Goal: Transaction & Acquisition: Book appointment/travel/reservation

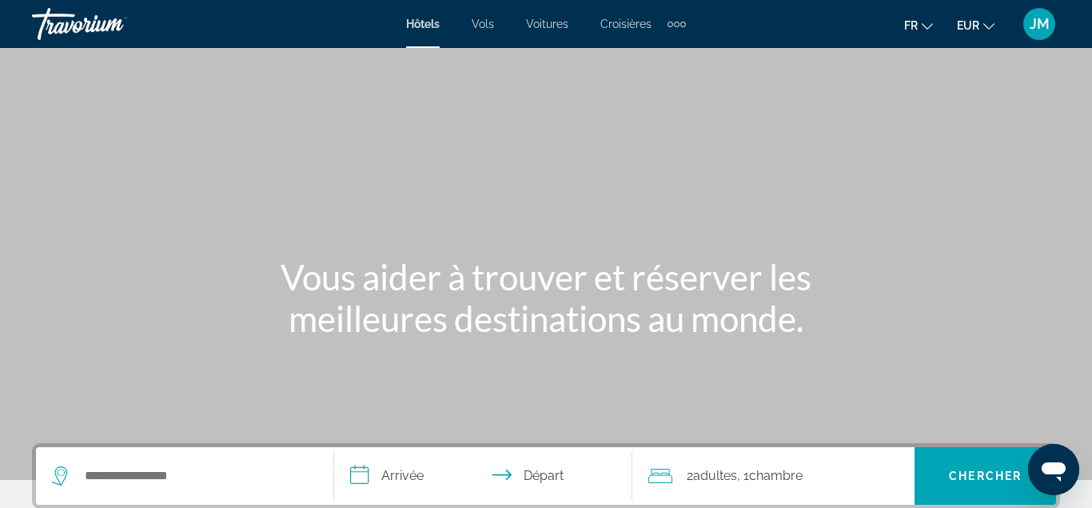
click at [886, 60] on div "Main content" at bounding box center [546, 240] width 1092 height 480
click at [681, 18] on div "Extra navigation items" at bounding box center [676, 24] width 18 height 24
click at [674, 66] on link "Activités" at bounding box center [651, 53] width 60 height 29
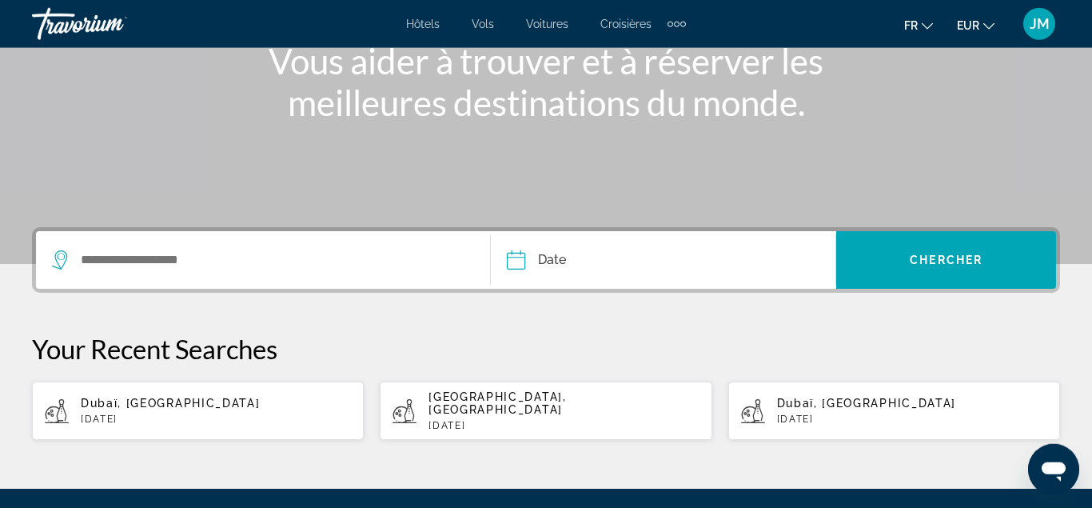
scroll to position [217, 0]
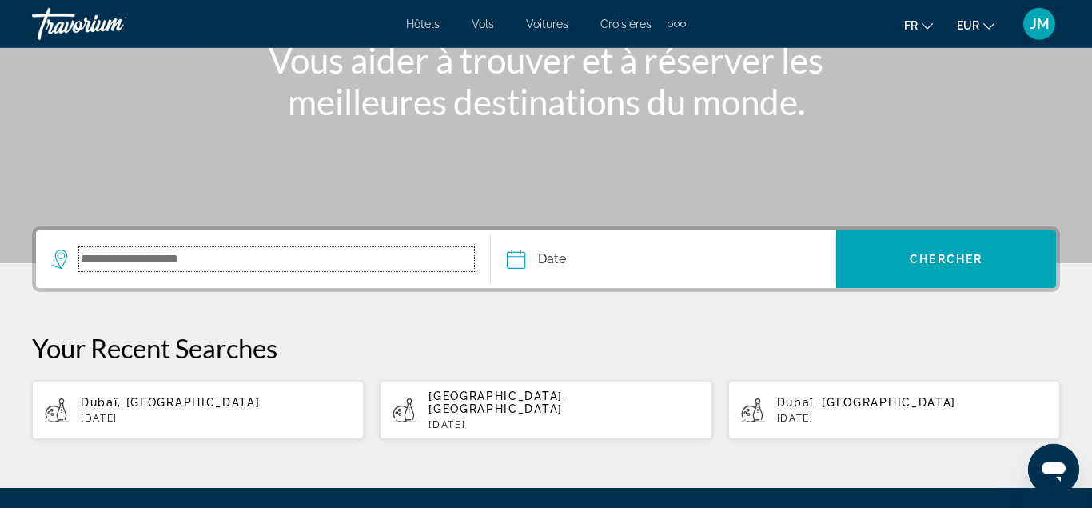
click at [293, 265] on input "Search widget" at bounding box center [276, 259] width 395 height 24
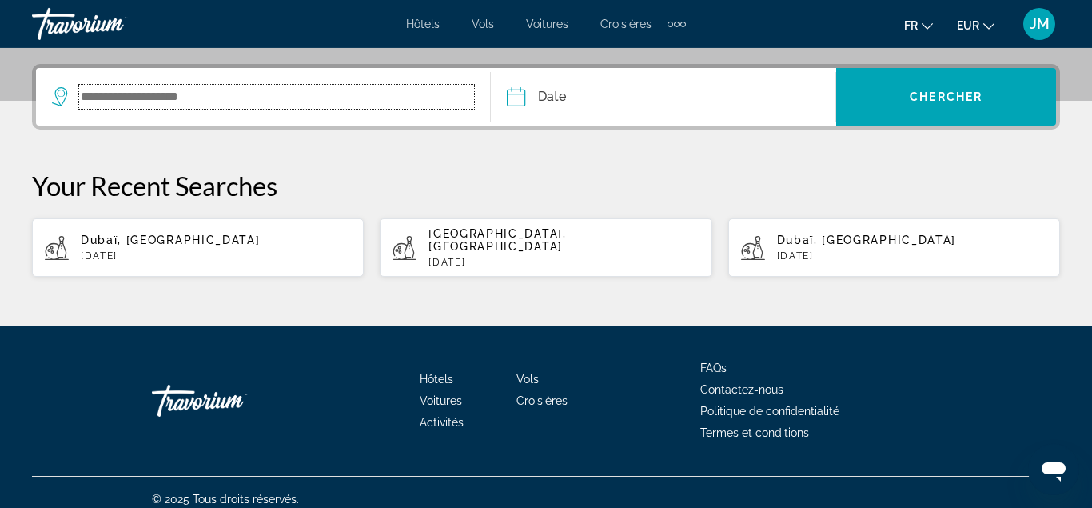
scroll to position [380, 0]
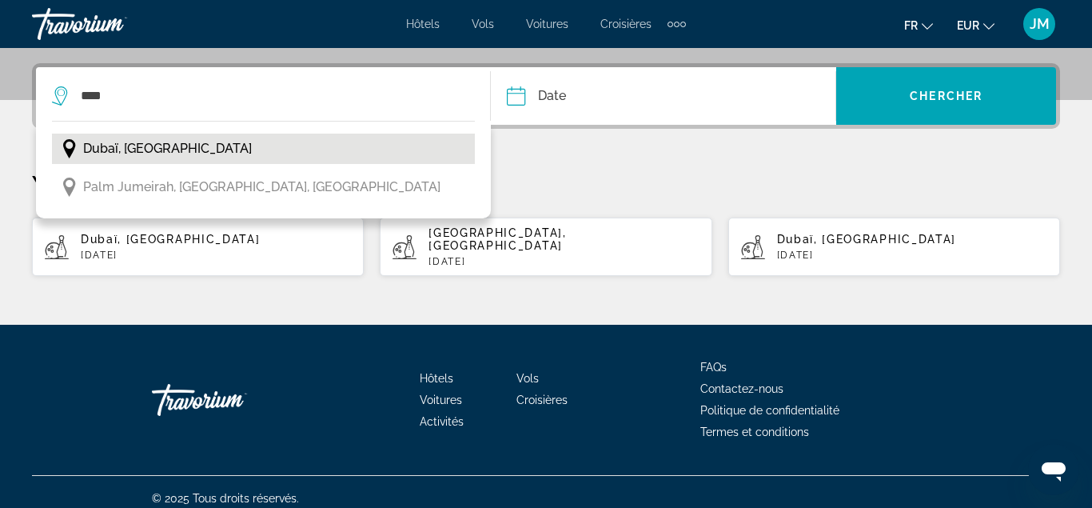
click at [255, 150] on button "Dubaï, [GEOGRAPHIC_DATA]" at bounding box center [263, 148] width 423 height 30
type input "**********"
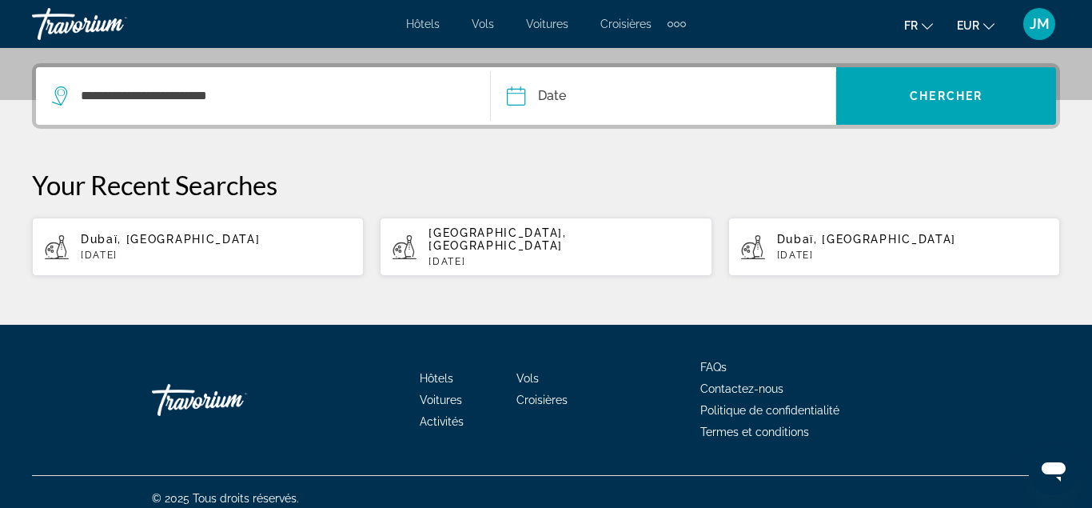
click at [544, 108] on input "Date" at bounding box center [588, 98] width 171 height 62
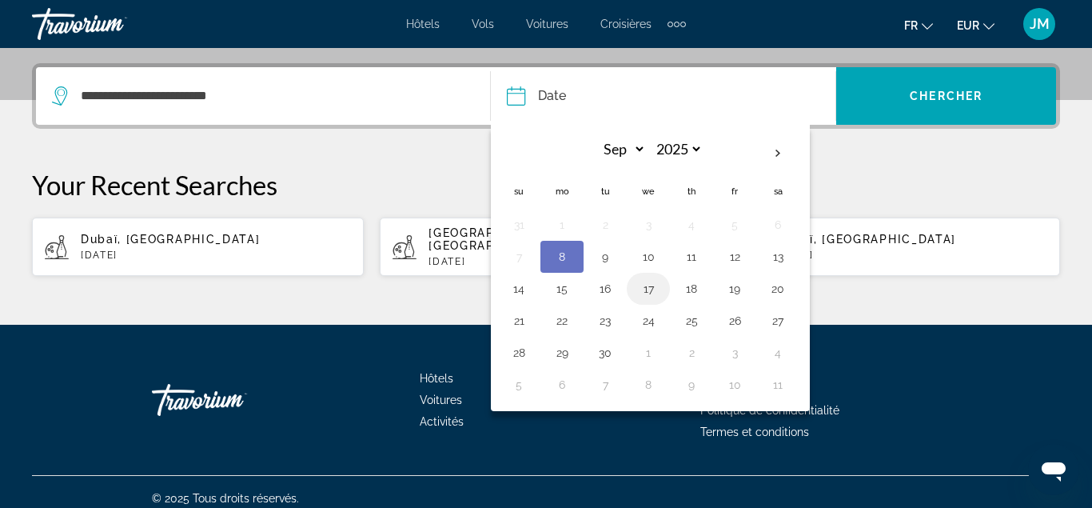
click at [646, 291] on button "17" at bounding box center [648, 288] width 26 height 22
type input "**********"
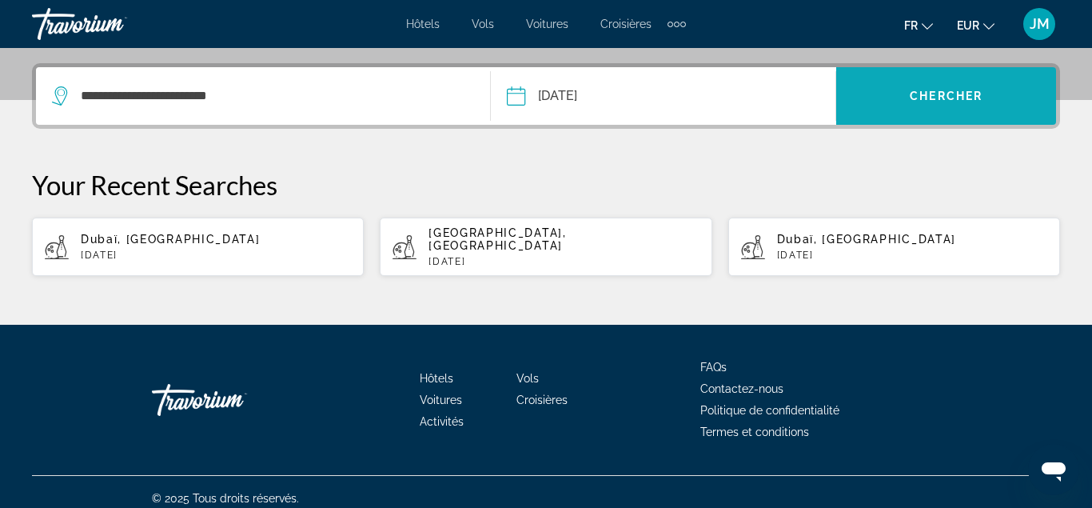
click at [887, 85] on span "Search widget" at bounding box center [946, 96] width 220 height 38
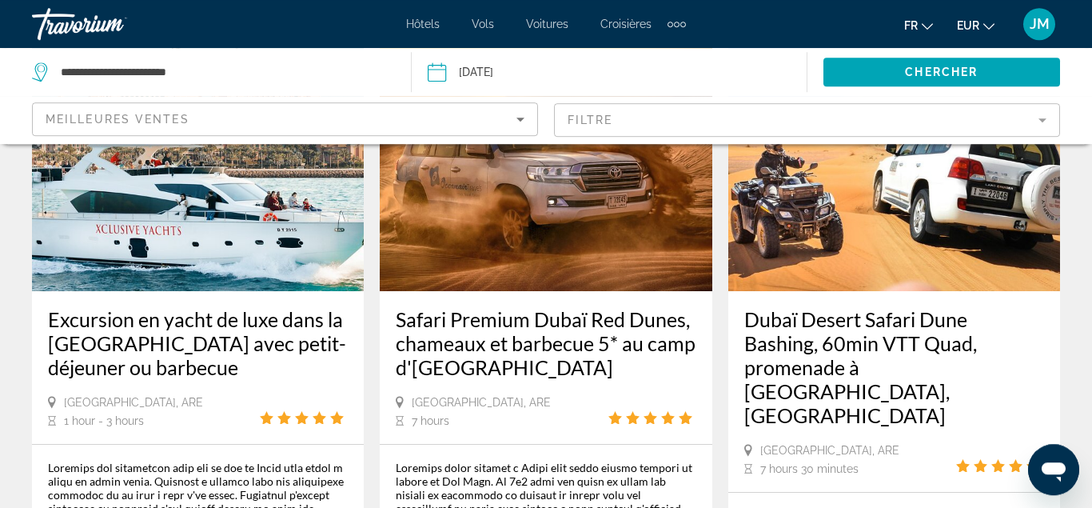
click at [245, 307] on h3 "Excursion en yacht de luxe dans la [GEOGRAPHIC_DATA] avec petit-déjeuner ou bar…" at bounding box center [198, 343] width 300 height 72
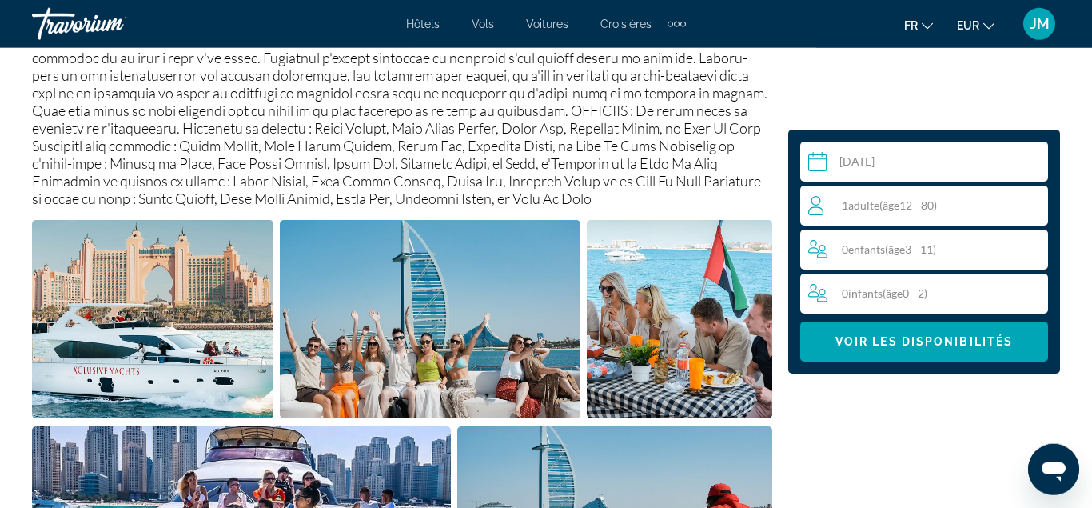
scroll to position [905, 0]
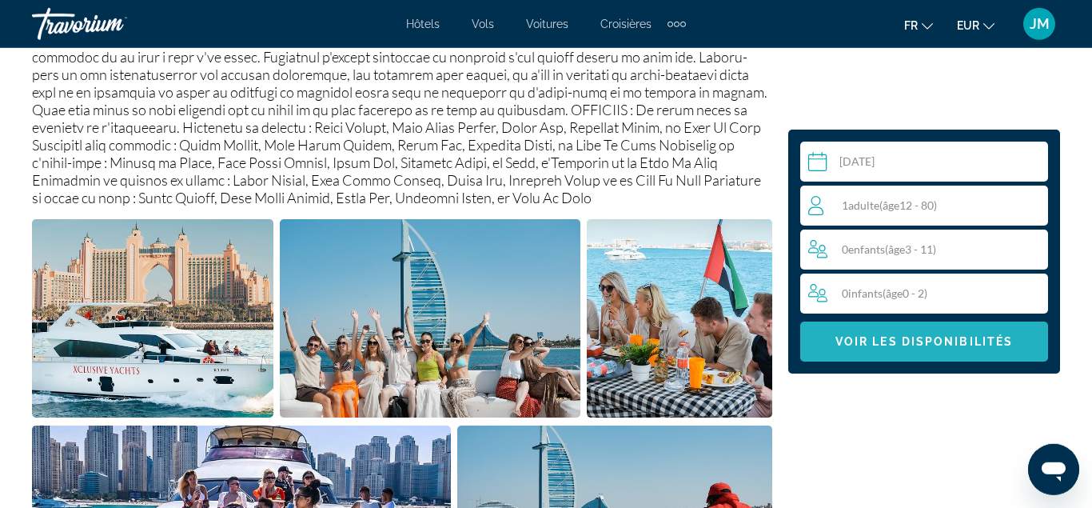
click at [899, 334] on span "Main content" at bounding box center [924, 341] width 248 height 38
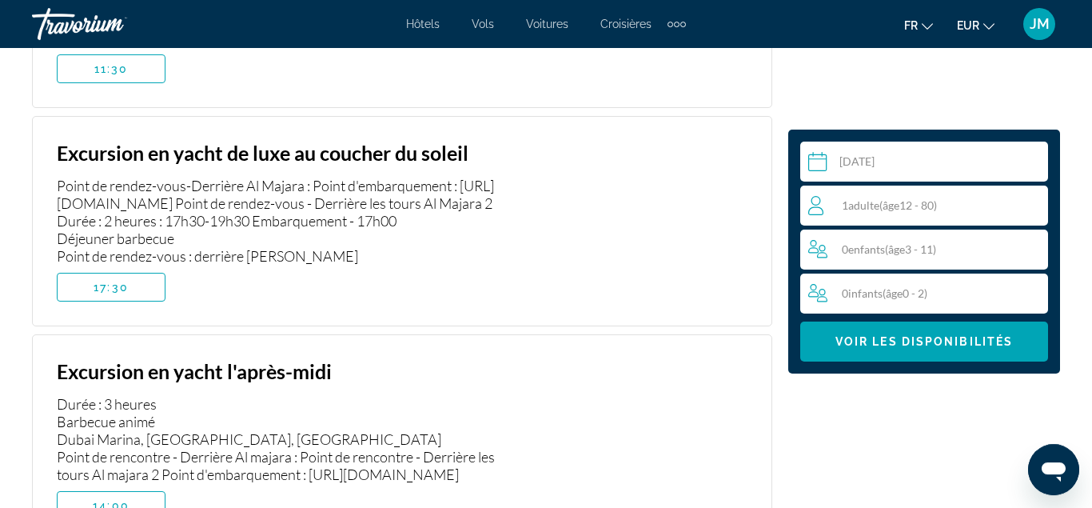
scroll to position [3732, 0]
click at [136, 269] on span "Main content" at bounding box center [111, 288] width 107 height 38
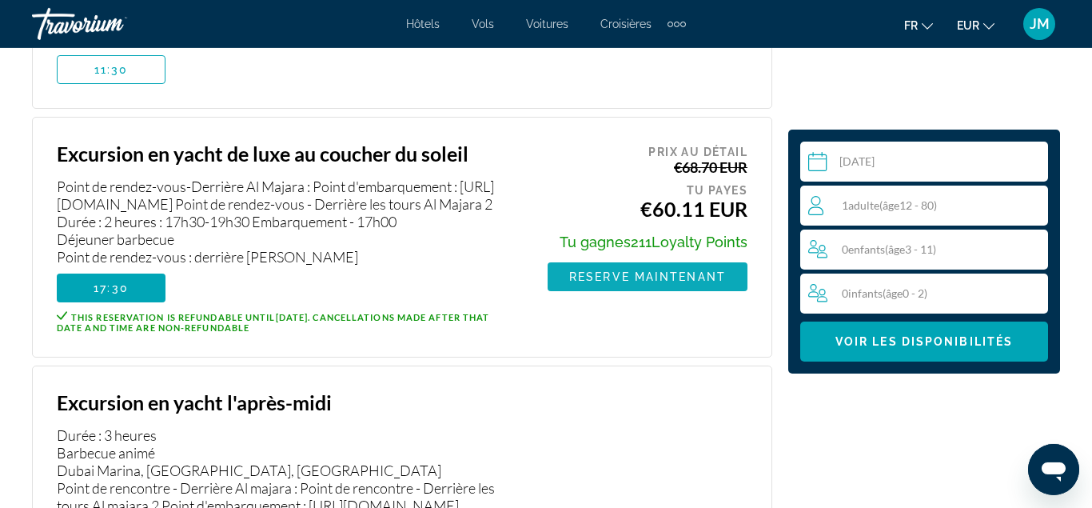
click at [650, 270] on span "Reserve maintenant" at bounding box center [647, 276] width 157 height 13
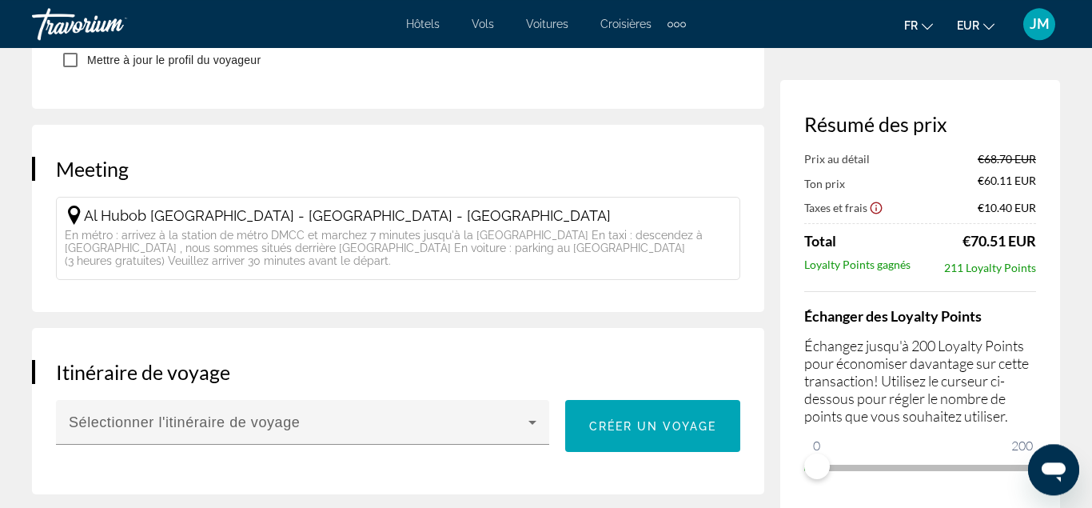
scroll to position [787, 0]
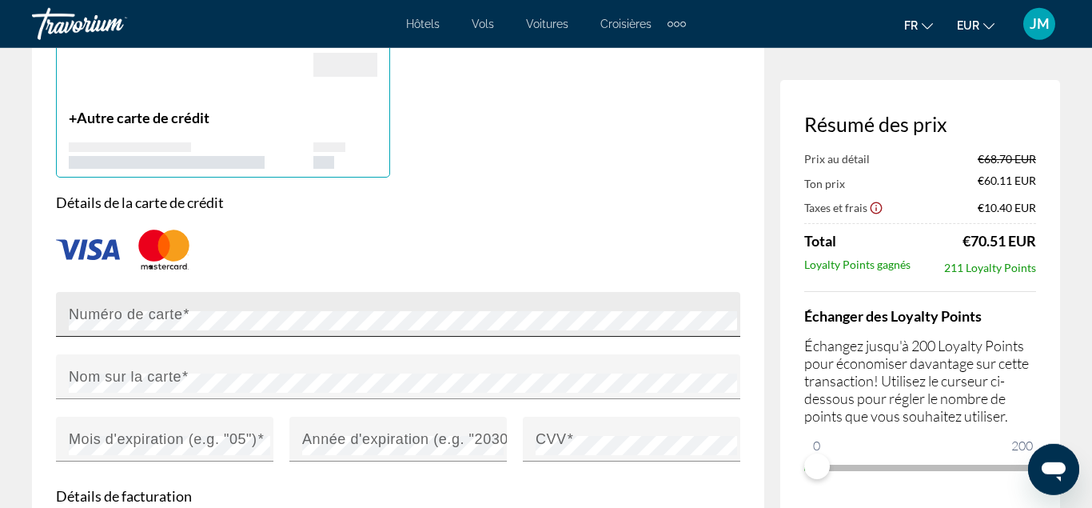
click at [164, 329] on div "Numéro de carte" at bounding box center [403, 314] width 668 height 45
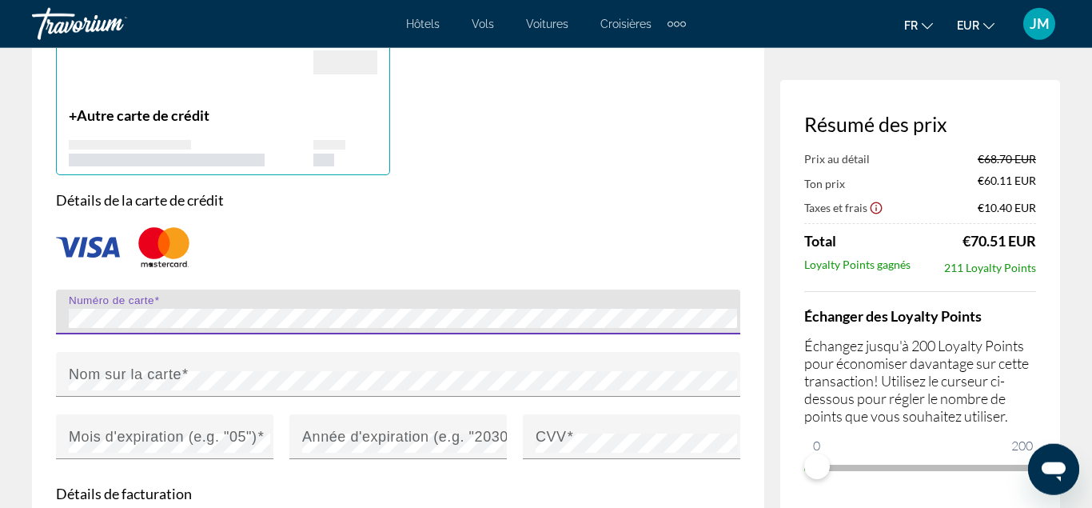
scroll to position [1356, 0]
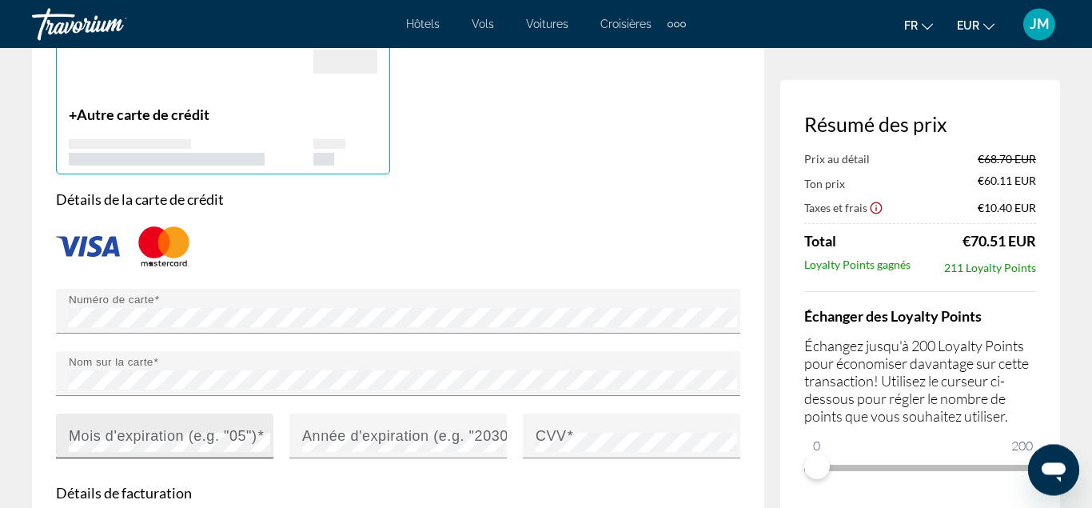
click at [173, 440] on mat-label "Mois d'expiration (e.g. "05")" at bounding box center [163, 435] width 189 height 16
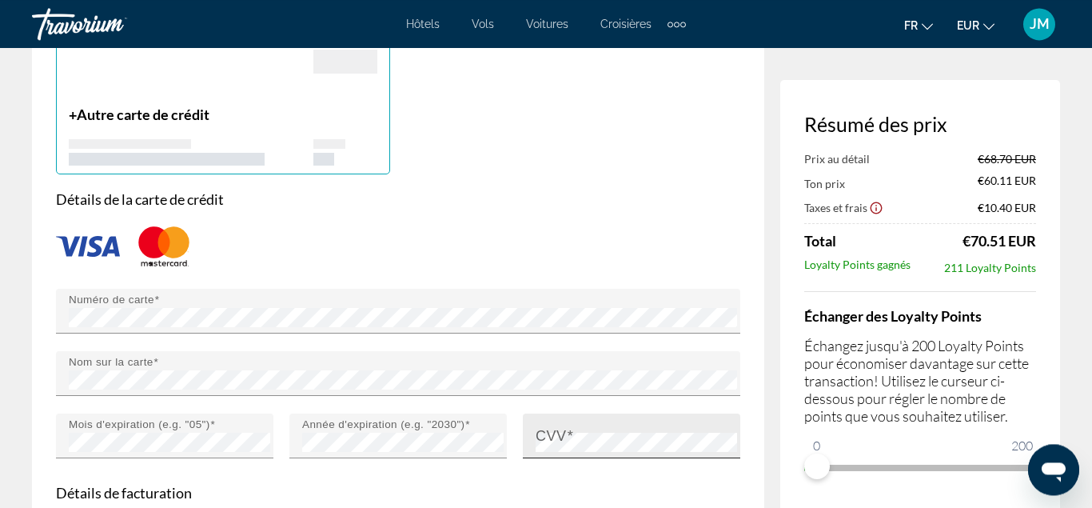
click at [556, 431] on mat-label "CVV" at bounding box center [551, 435] width 31 height 16
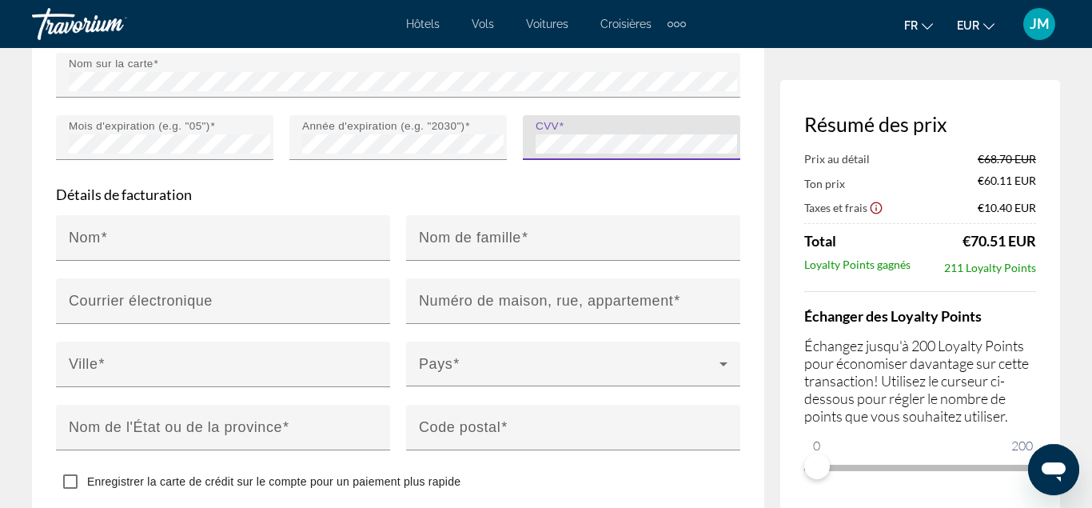
scroll to position [1655, 0]
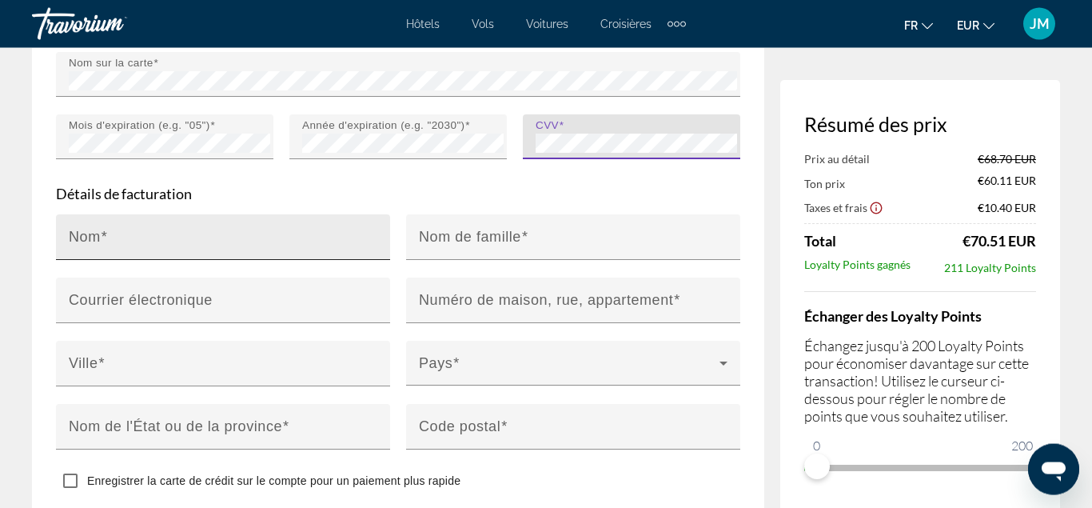
click at [202, 249] on input "Nom" at bounding box center [228, 243] width 318 height 19
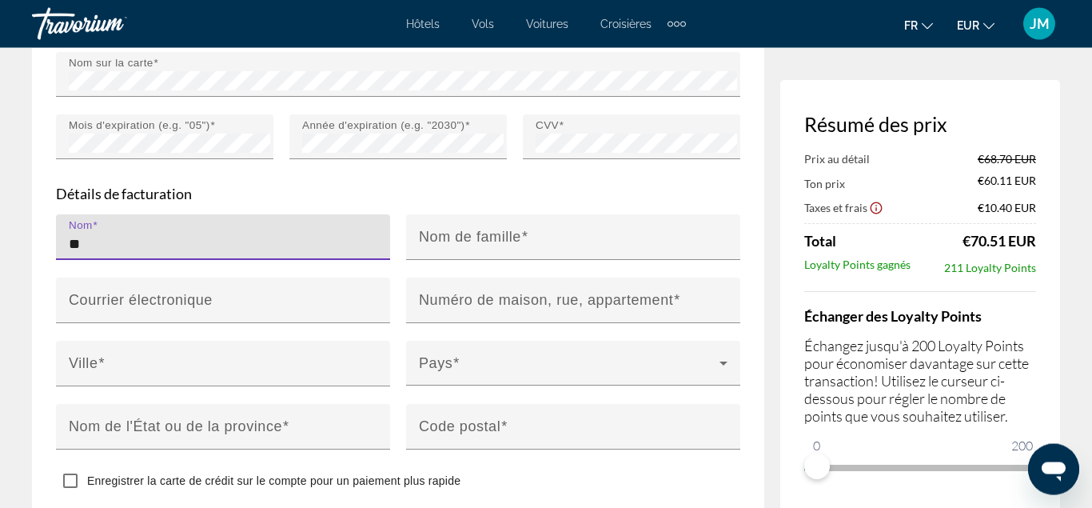
type input "*"
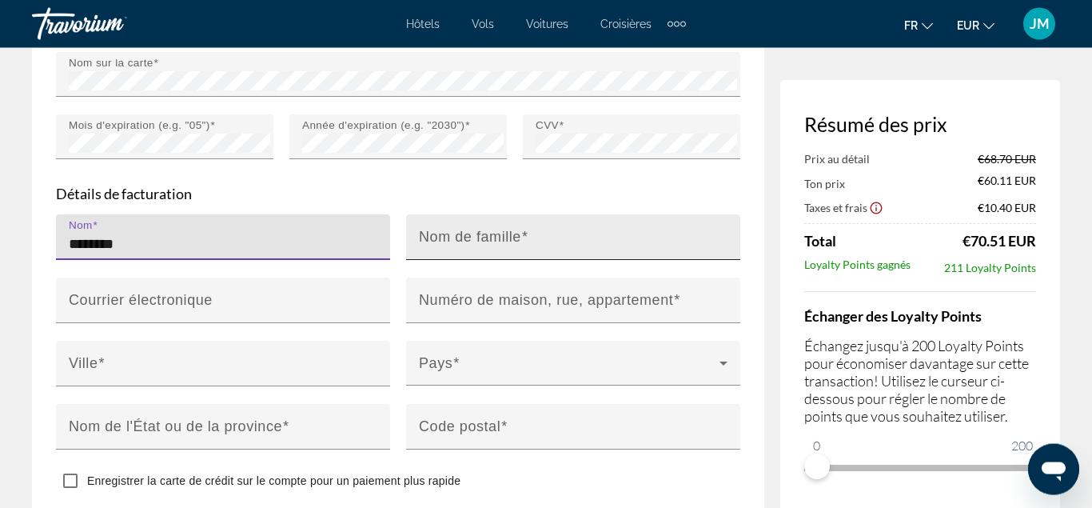
type input "********"
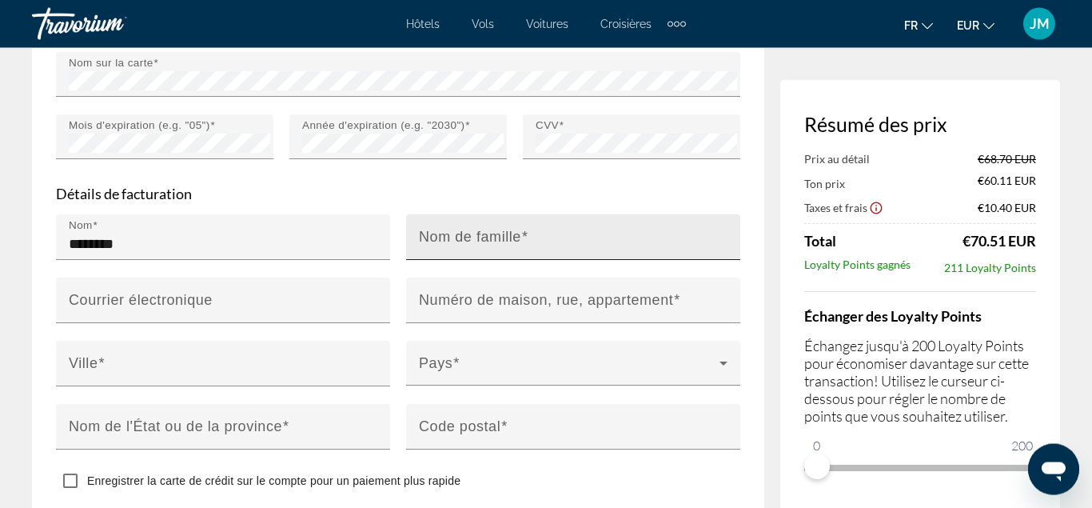
click at [454, 241] on mat-label "Nom de famille" at bounding box center [470, 236] width 102 height 16
click at [454, 241] on input "Nom de famille" at bounding box center [578, 243] width 318 height 19
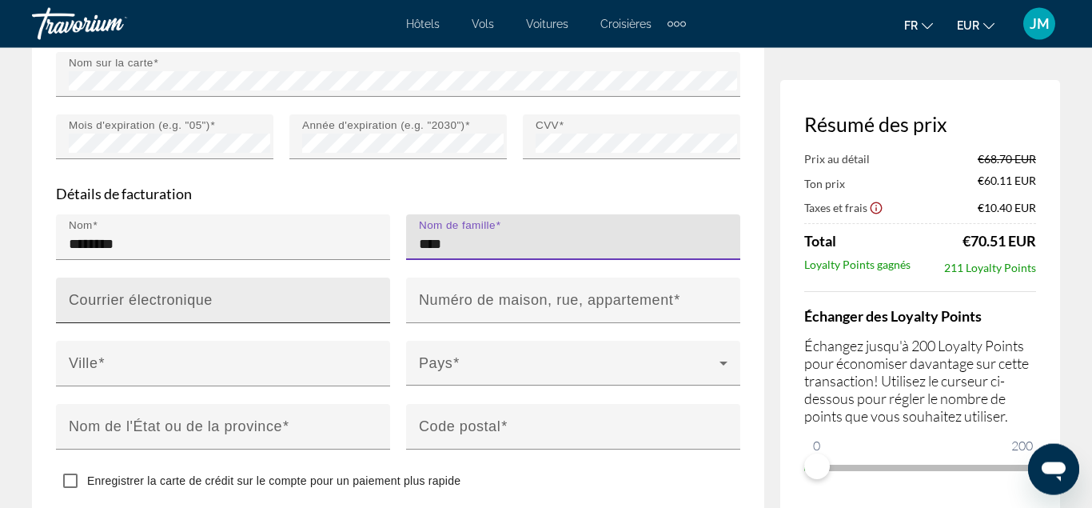
type input "****"
click at [124, 303] on mat-label "Courrier électronique" at bounding box center [141, 299] width 144 height 16
click at [124, 303] on input "Courrier électronique" at bounding box center [228, 306] width 318 height 19
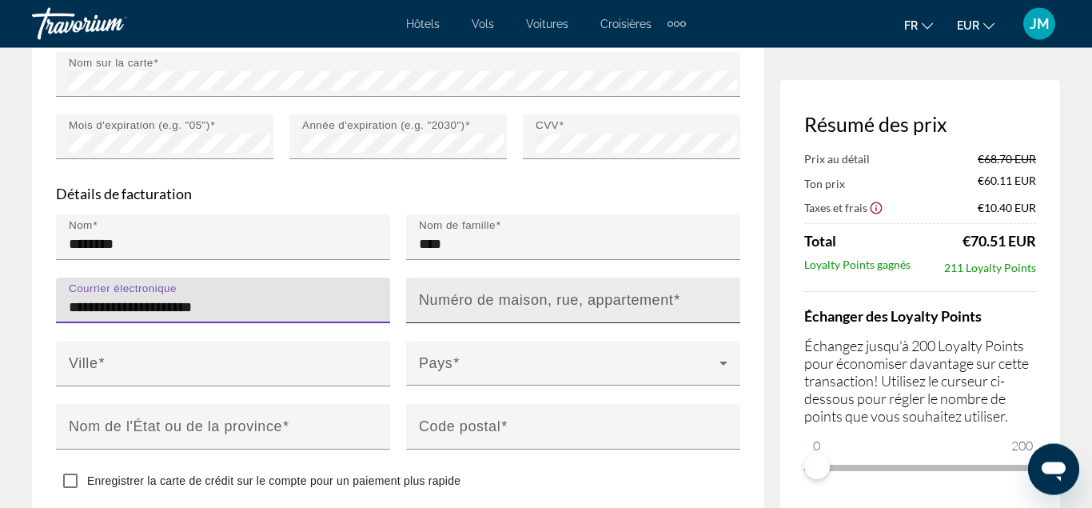
type input "**********"
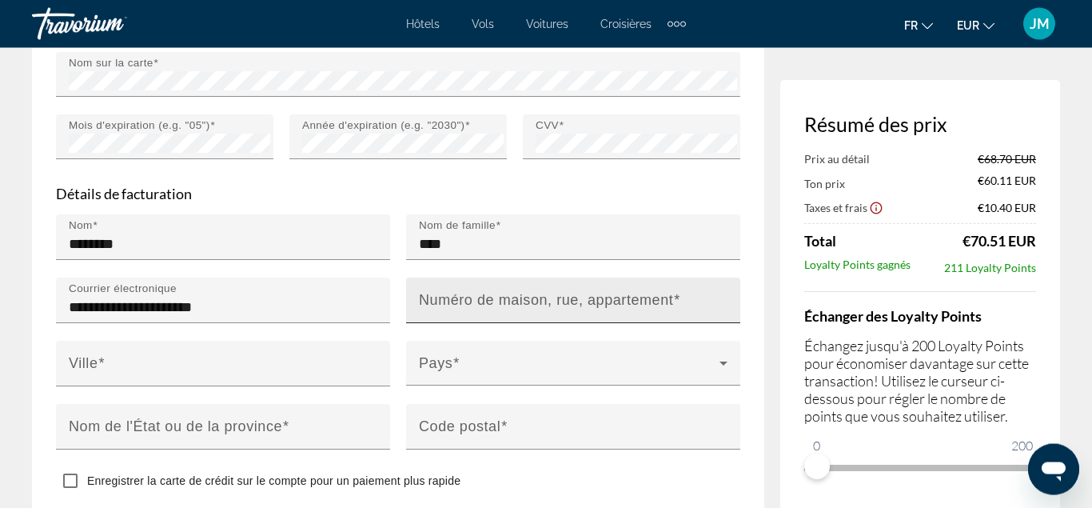
click at [440, 298] on mat-label "Numéro de maison, rue, appartement" at bounding box center [546, 299] width 254 height 16
click at [440, 298] on input "Numéro de maison, rue, appartement" at bounding box center [578, 306] width 318 height 19
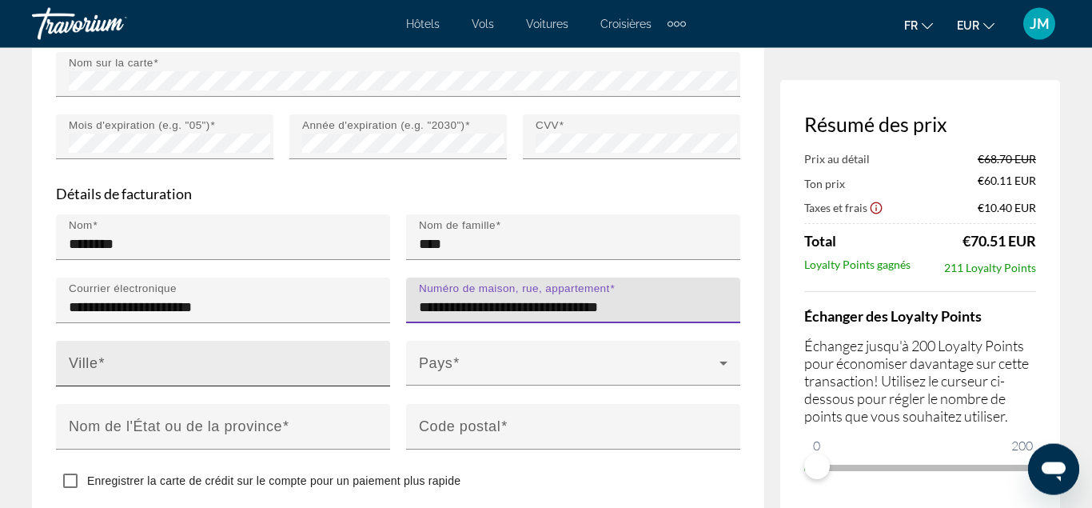
type input "**********"
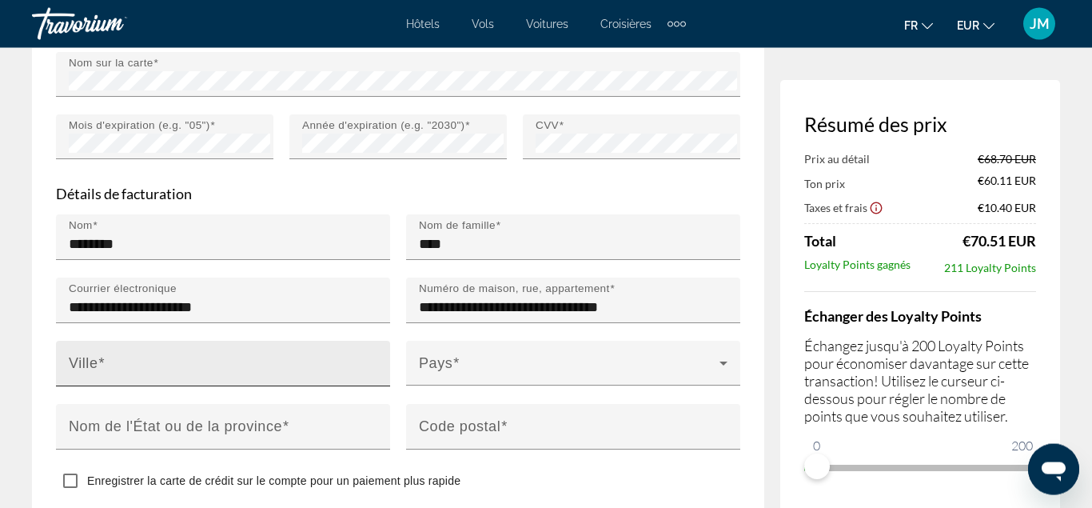
click at [325, 357] on div "Ville" at bounding box center [228, 364] width 318 height 46
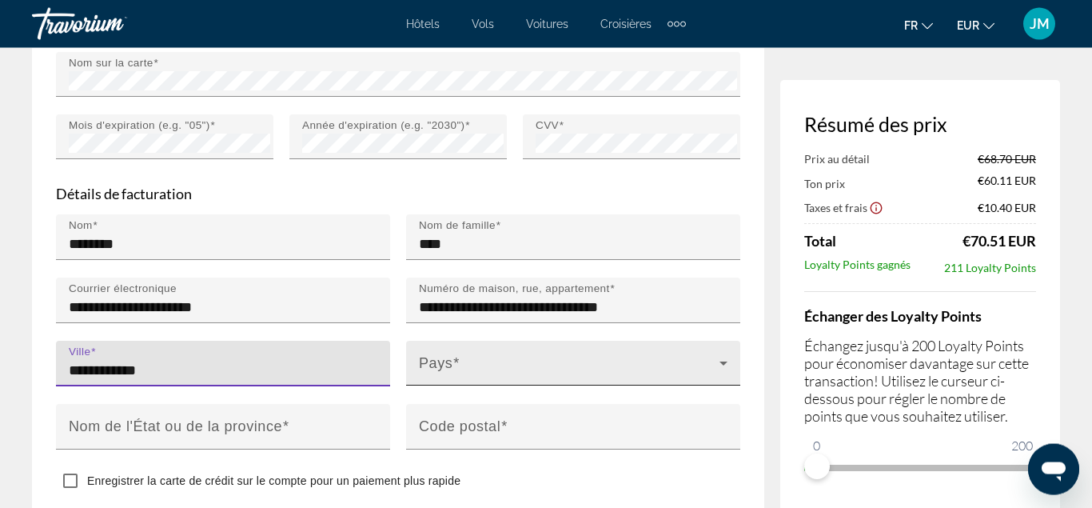
type input "**********"
click at [485, 361] on span "Main content" at bounding box center [569, 369] width 301 height 19
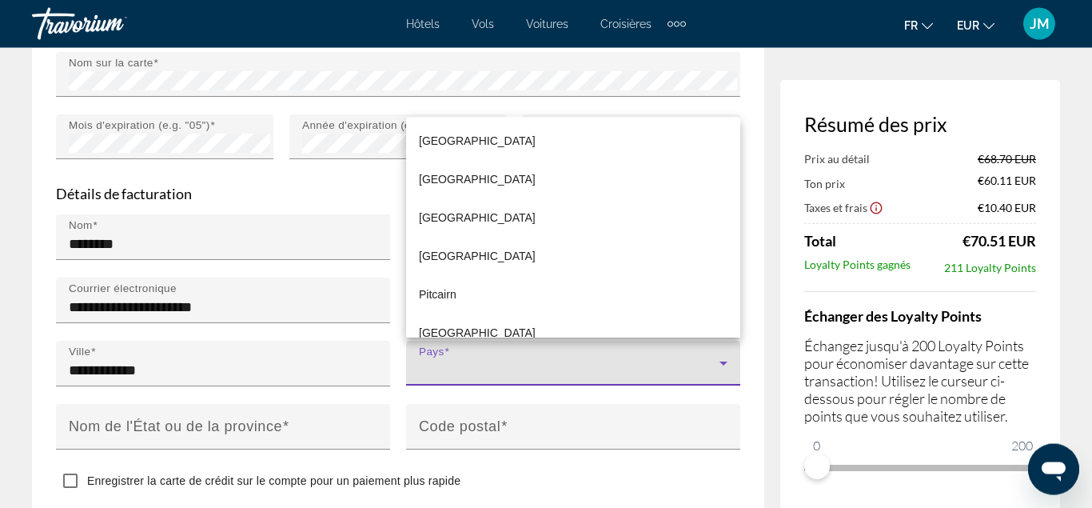
scroll to position [6997, 0]
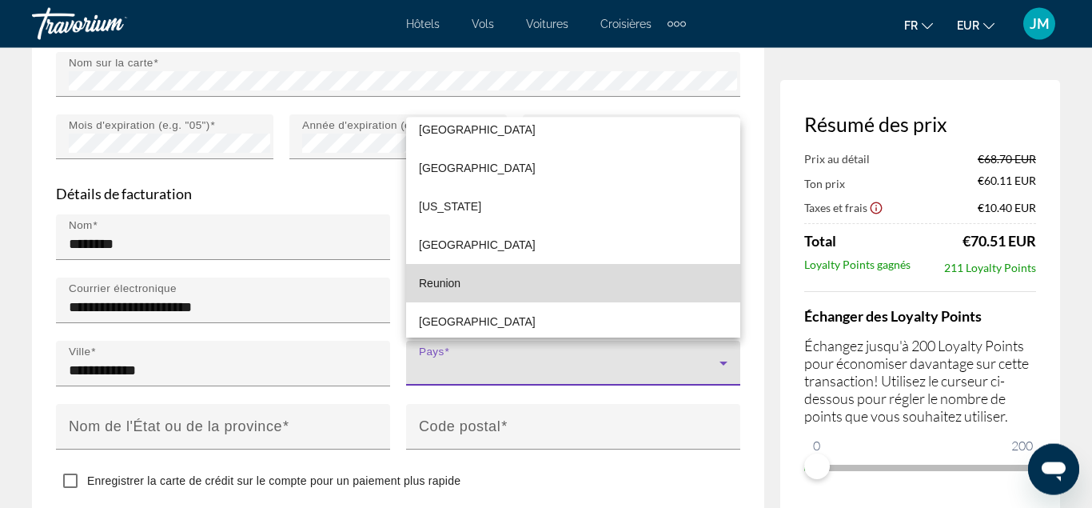
click at [464, 283] on mat-option "Reunion" at bounding box center [573, 283] width 334 height 38
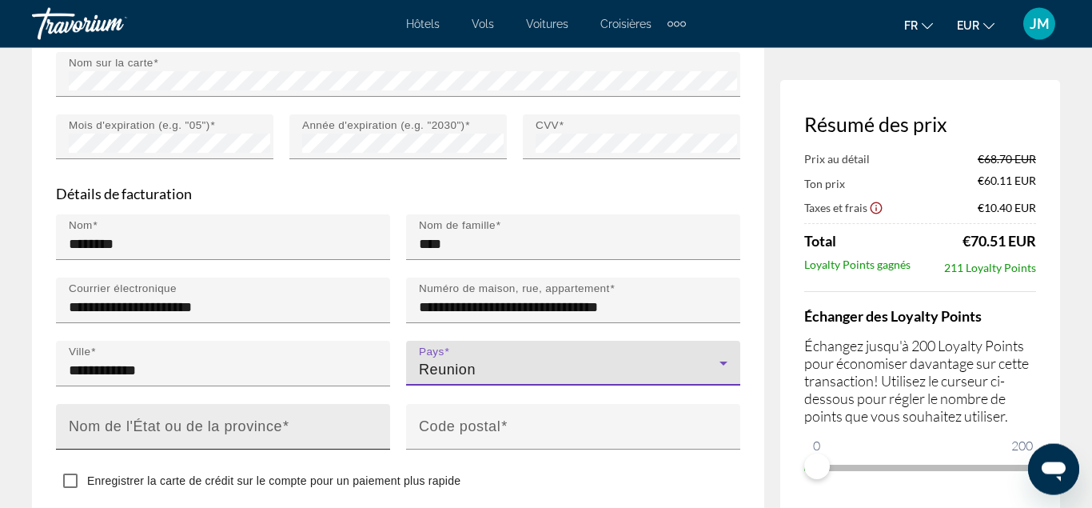
click at [296, 432] on input "Nom de l'État ou de la province" at bounding box center [228, 433] width 318 height 19
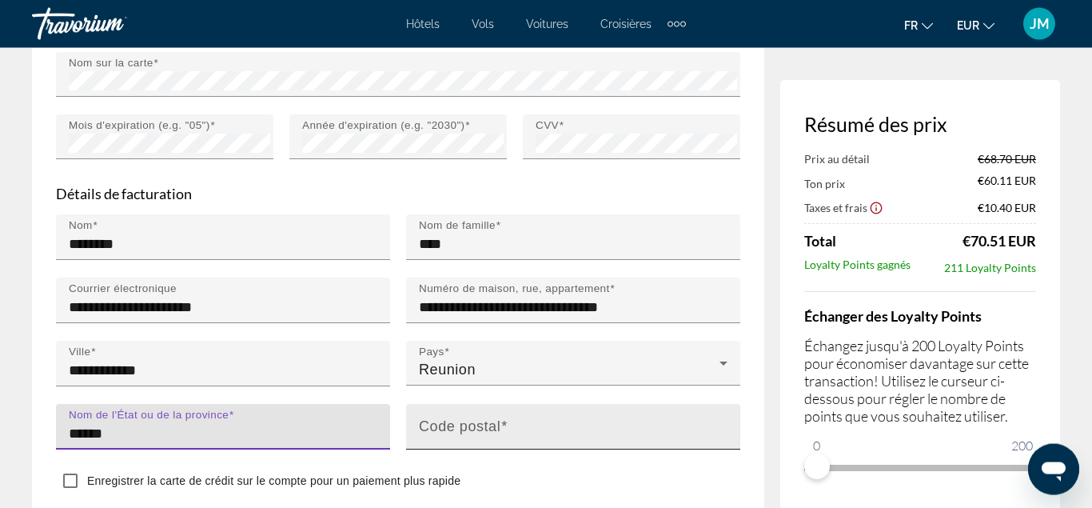
type input "******"
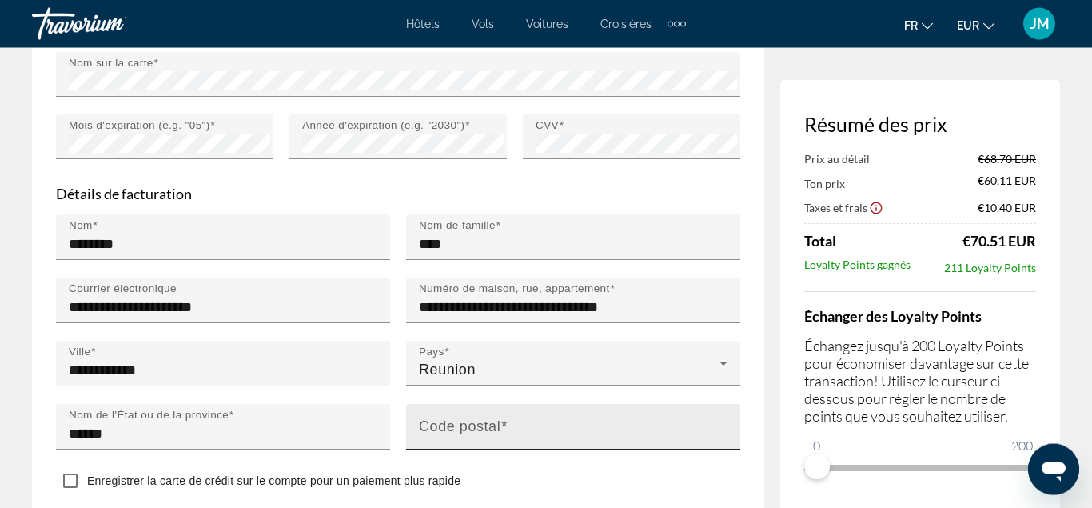
click at [439, 428] on mat-label "Code postal" at bounding box center [460, 425] width 82 height 16
click at [439, 428] on input "Code postal" at bounding box center [578, 433] width 318 height 19
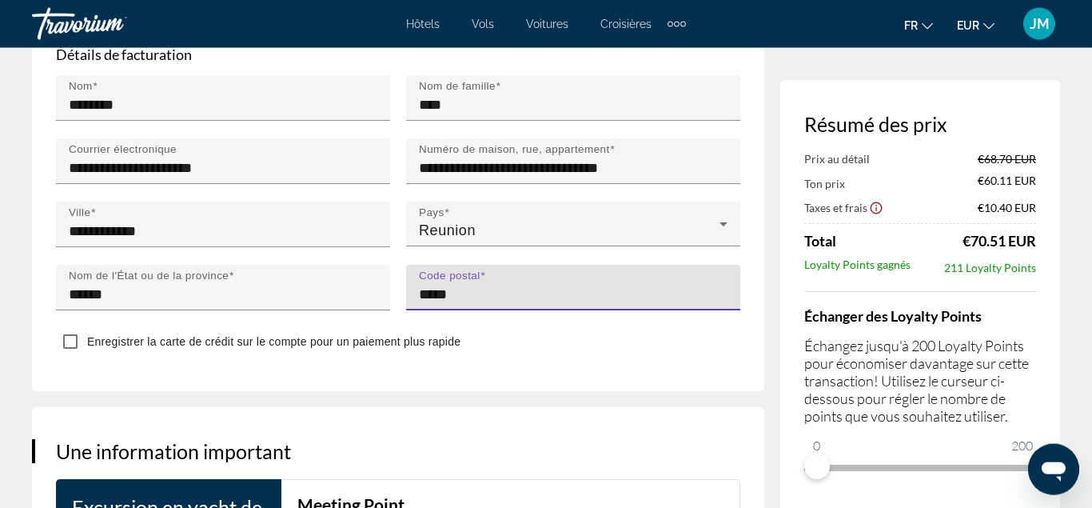
scroll to position [1797, 0]
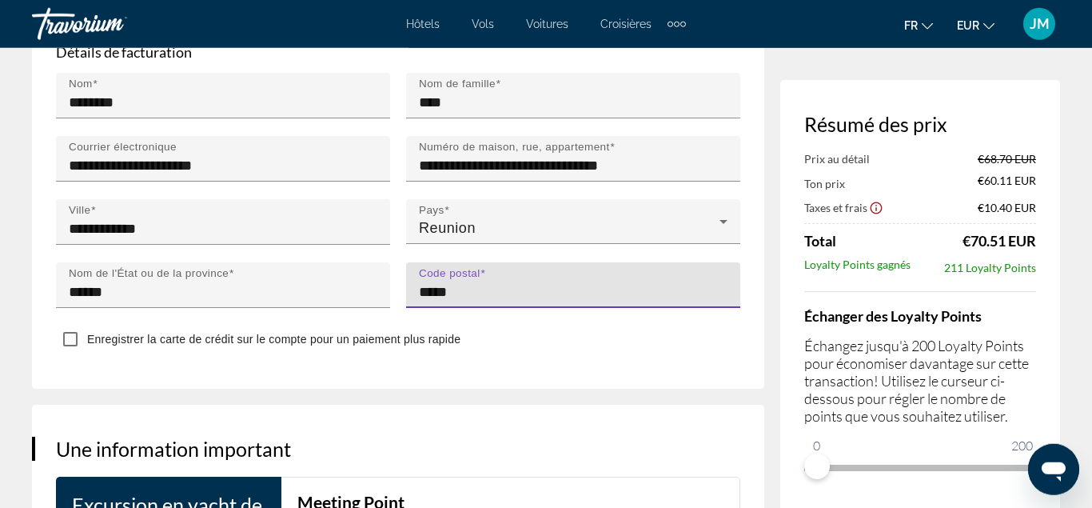
type input "*****"
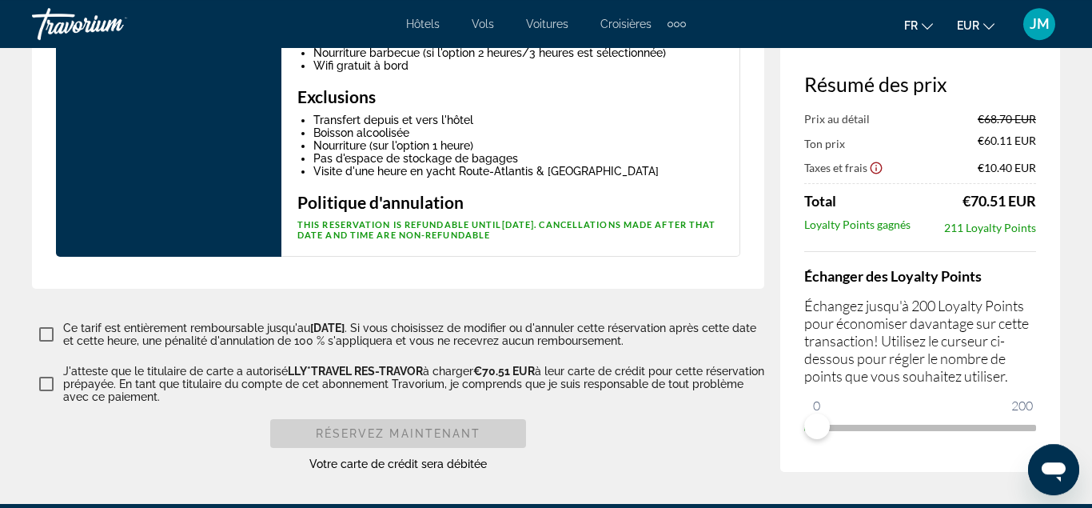
scroll to position [2924, 0]
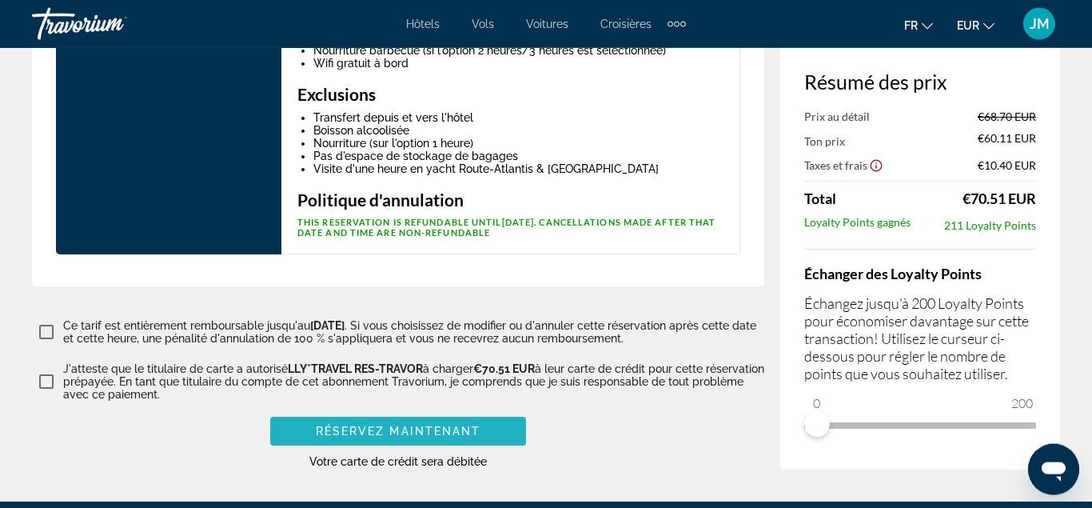
click at [429, 424] on span "Réservez maintenant" at bounding box center [398, 430] width 165 height 13
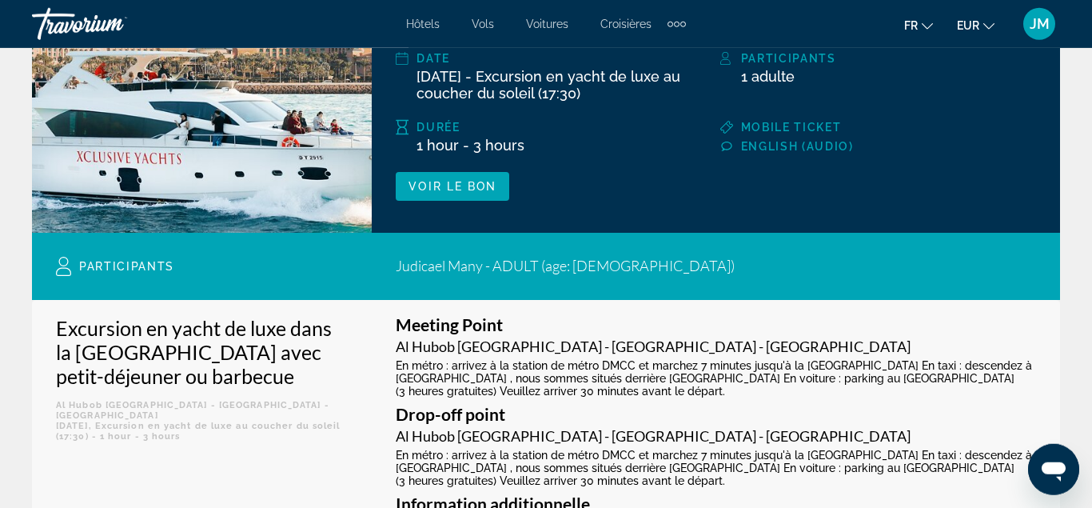
scroll to position [337, 0]
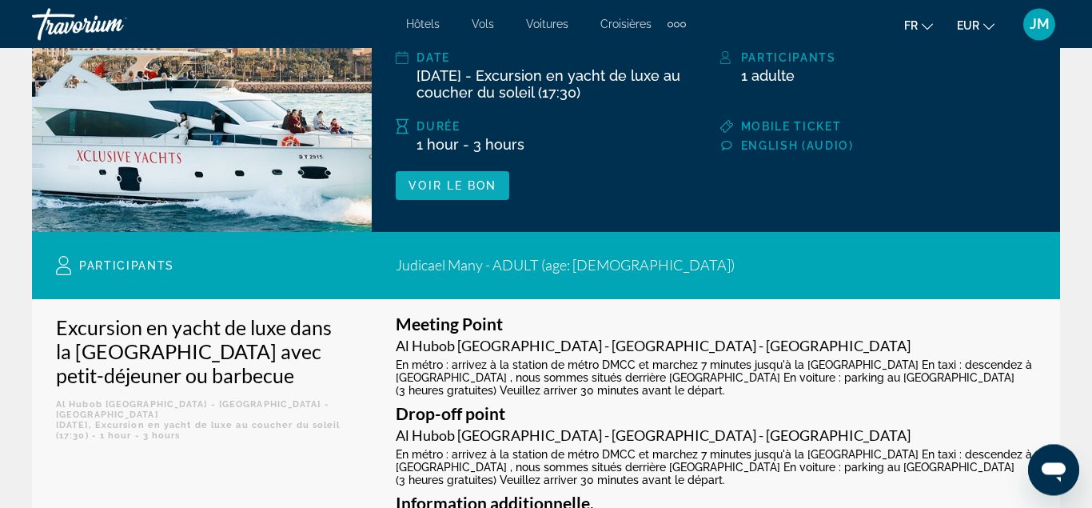
click at [481, 193] on span "Main content" at bounding box center [453, 185] width 114 height 38
